Goal: Transaction & Acquisition: Book appointment/travel/reservation

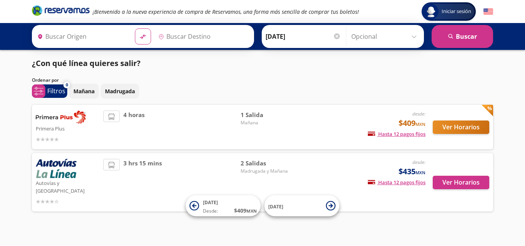
type input "Jiquilpan, [GEOGRAPHIC_DATA]"
type input "[GEOGRAPHIC_DATA], [GEOGRAPHIC_DATA]"
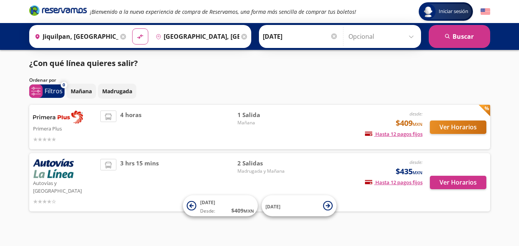
click at [333, 168] on div "desde: $435 MXN Hasta 12 pagos fijos Pagos fijos en compras mayores a $30 MXN, …" at bounding box center [358, 182] width 127 height 47
click at [255, 166] on span "2 Salidas" at bounding box center [264, 163] width 54 height 9
click at [324, 166] on div "desde: $435 MXN Hasta 12 pagos fijos Pagos fijos en compras mayores a $30 MXN, …" at bounding box center [358, 182] width 127 height 47
click at [464, 180] on button "Ver Horarios" at bounding box center [458, 182] width 56 height 13
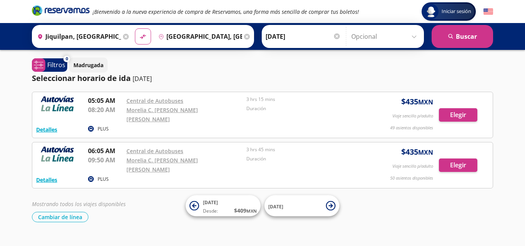
click at [333, 125] on div "PLUS" at bounding box center [225, 129] width 274 height 9
click at [464, 108] on button "Elegir" at bounding box center [458, 114] width 38 height 13
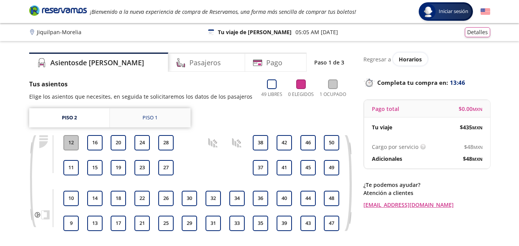
click at [162, 119] on link "Piso 1" at bounding box center [150, 117] width 81 height 19
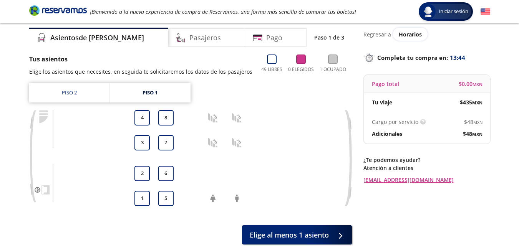
scroll to position [38, 0]
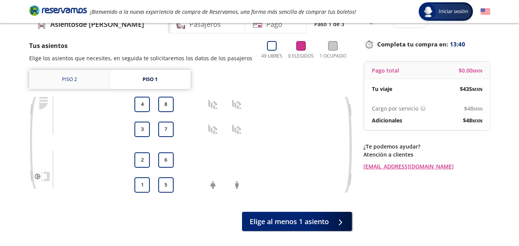
click at [63, 78] on link "Piso 2" at bounding box center [69, 79] width 80 height 19
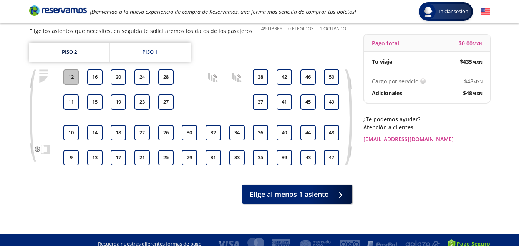
scroll to position [73, 0]
